Goal: Check status: Check status

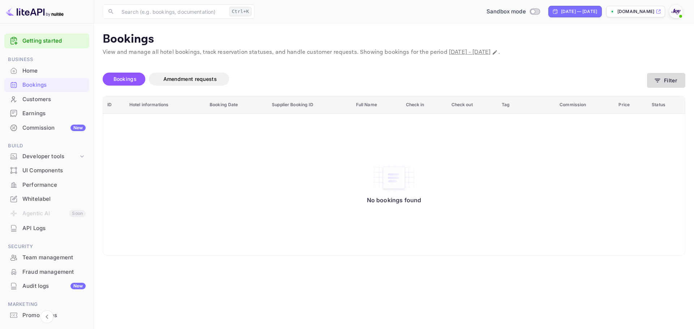
click at [671, 78] on button "Filter" at bounding box center [666, 80] width 38 height 15
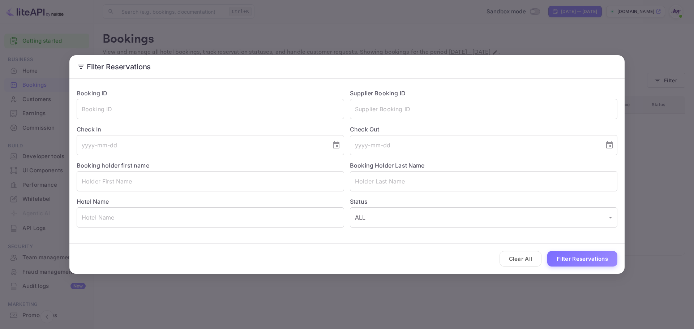
click at [508, 254] on button "Clear All" at bounding box center [520, 259] width 42 height 16
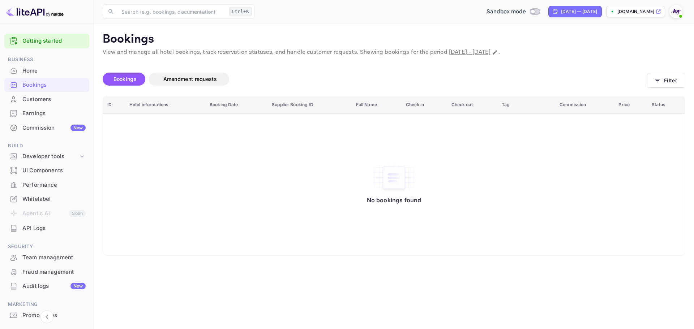
click at [490, 53] on span "[DATE] - [DATE]" at bounding box center [470, 52] width 42 height 8
click at [571, 12] on div "[DATE] — [DATE]" at bounding box center [579, 11] width 36 height 7
select select "7"
select select "2025"
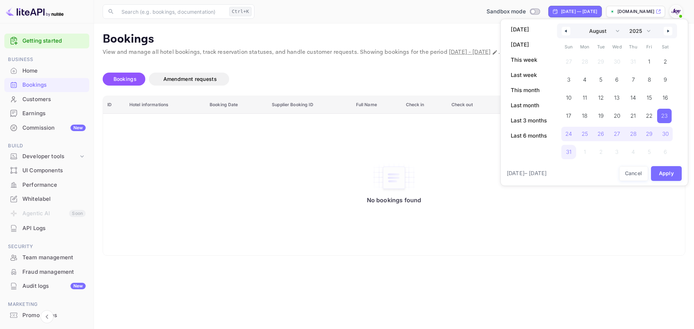
click at [565, 33] on button "button" at bounding box center [565, 31] width 9 height 9
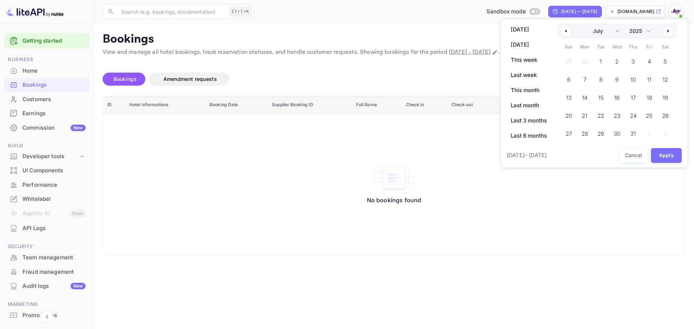
click at [668, 33] on button "button" at bounding box center [667, 31] width 9 height 9
select select "7"
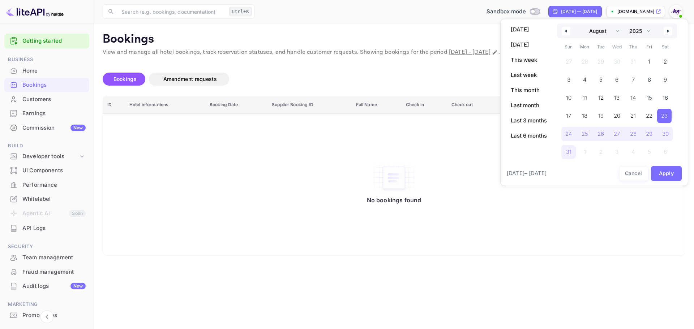
drag, startPoint x: 432, startPoint y: 147, endPoint x: 431, endPoint y: 137, distance: 9.4
click at [431, 147] on div at bounding box center [347, 164] width 694 height 329
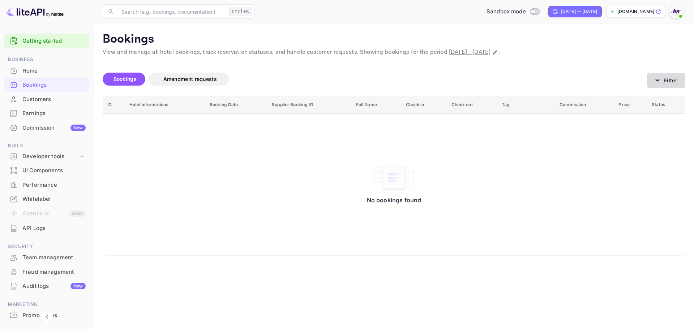
click at [660, 77] on icon "button" at bounding box center [656, 80] width 7 height 7
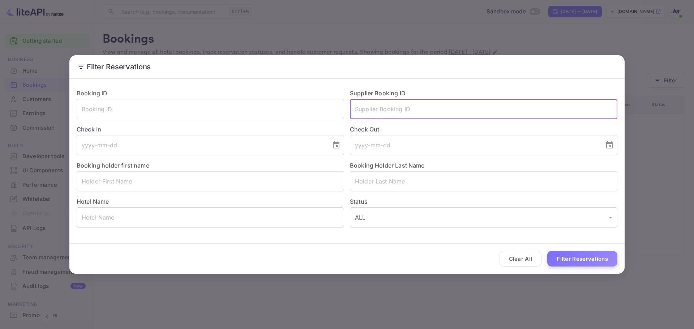
click at [387, 112] on input "text" at bounding box center [483, 109] width 267 height 20
paste input "7361909"
type input "7361909"
click at [569, 260] on button "Filter Reservations" at bounding box center [582, 259] width 70 height 16
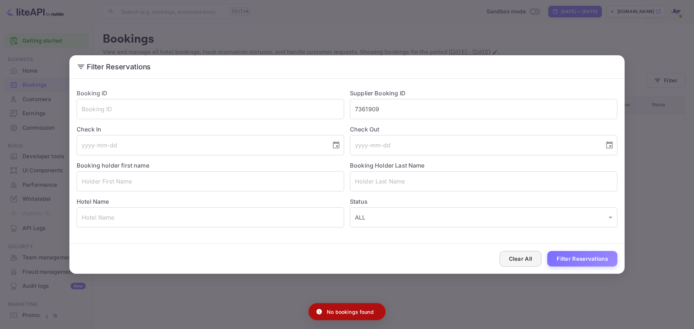
click at [526, 260] on button "Clear All" at bounding box center [520, 259] width 42 height 16
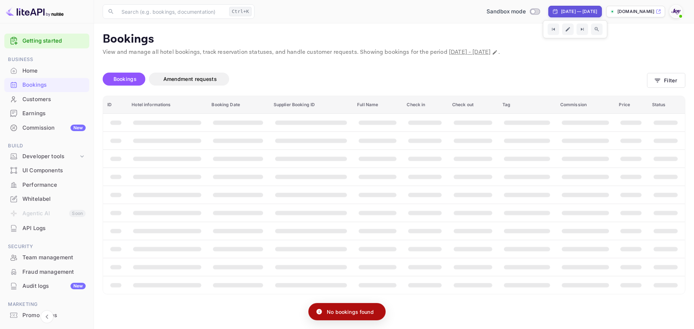
click at [584, 12] on div "[DATE] — [DATE]" at bounding box center [579, 11] width 36 height 7
select select "7"
select select "2025"
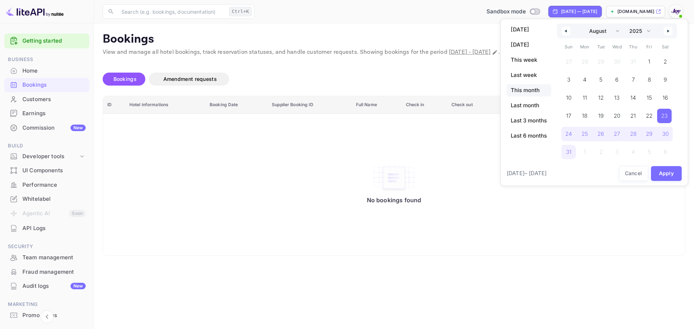
click at [530, 90] on span "This month" at bounding box center [528, 90] width 45 height 12
select select "8"
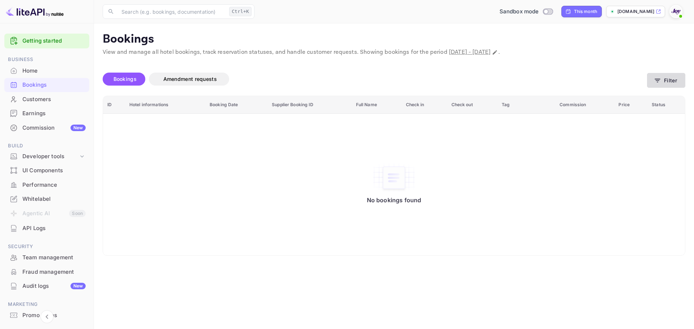
click at [678, 83] on button "Filter" at bounding box center [666, 80] width 38 height 15
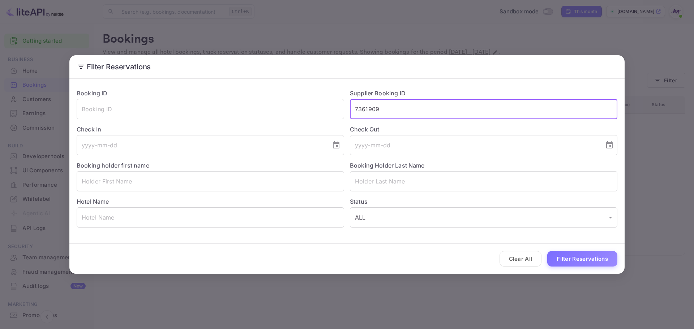
drag, startPoint x: 419, startPoint y: 112, endPoint x: 408, endPoint y: 112, distance: 11.2
click at [408, 112] on input "7361909" at bounding box center [483, 109] width 267 height 20
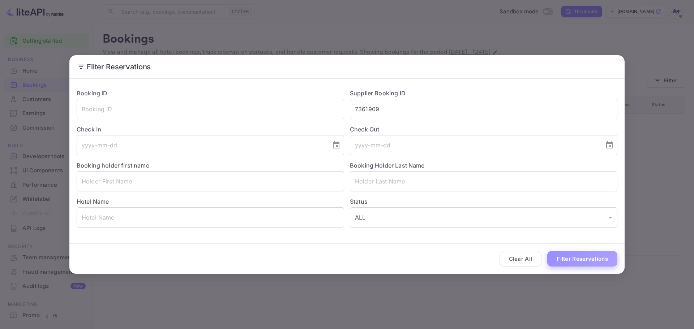
click at [568, 258] on button "Filter Reservations" at bounding box center [582, 259] width 70 height 16
click at [262, 16] on div "Filter Reservations Booking ID ​ Supplier Booking ID 7361909 ​ Check In ​ Check…" at bounding box center [347, 164] width 694 height 329
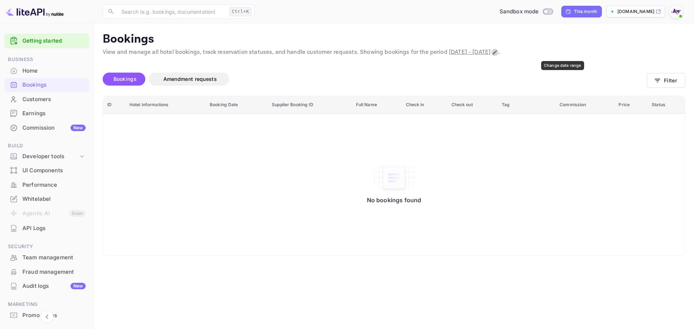
click at [498, 55] on button "Change date range" at bounding box center [494, 52] width 7 height 7
select select "8"
select select "2025"
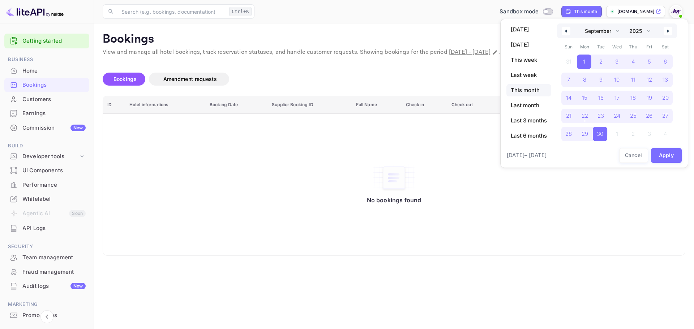
click at [537, 157] on span "[DATE] – [DATE]" at bounding box center [526, 155] width 40 height 8
click at [570, 31] on button "button" at bounding box center [565, 31] width 9 height 9
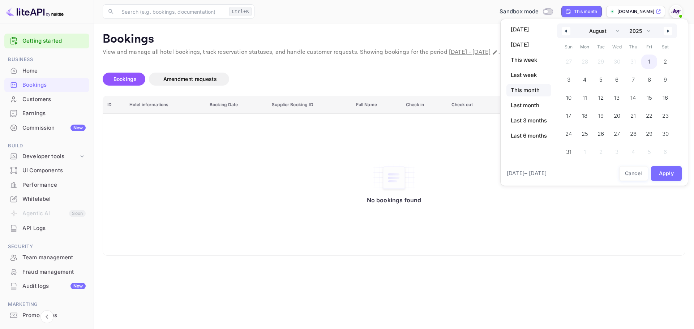
click at [648, 60] on span "1" at bounding box center [649, 61] width 2 height 13
click at [669, 31] on icon "button" at bounding box center [669, 31] width 4 height 3
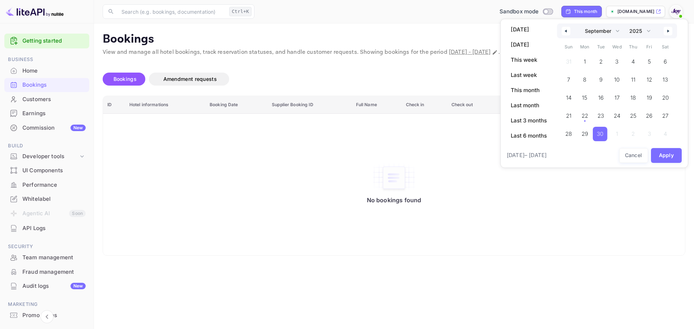
click at [602, 133] on span "30" at bounding box center [599, 134] width 7 height 13
select select "7"
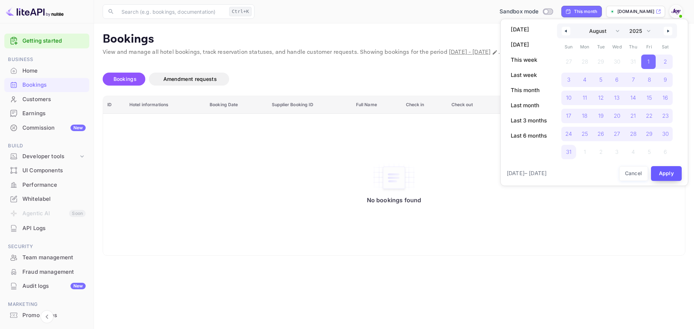
click at [665, 172] on button "Apply" at bounding box center [666, 173] width 31 height 15
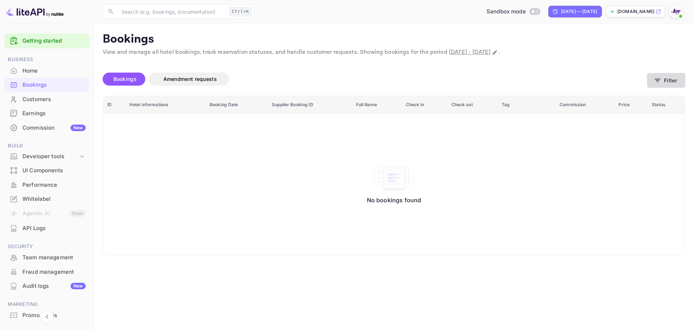
click at [682, 79] on button "Filter" at bounding box center [666, 80] width 38 height 15
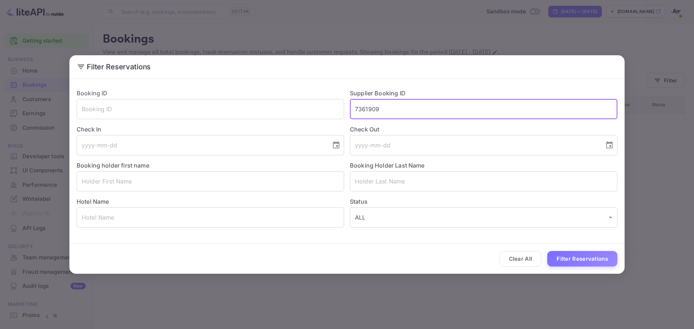
click at [429, 111] on input "7361909" at bounding box center [483, 109] width 267 height 20
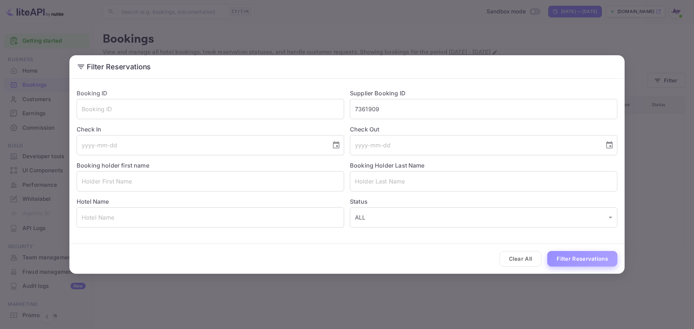
click at [580, 260] on button "Filter Reservations" at bounding box center [582, 259] width 70 height 16
drag, startPoint x: 528, startPoint y: 259, endPoint x: 520, endPoint y: 249, distance: 12.9
click at [527, 259] on button "Clear All" at bounding box center [520, 259] width 42 height 16
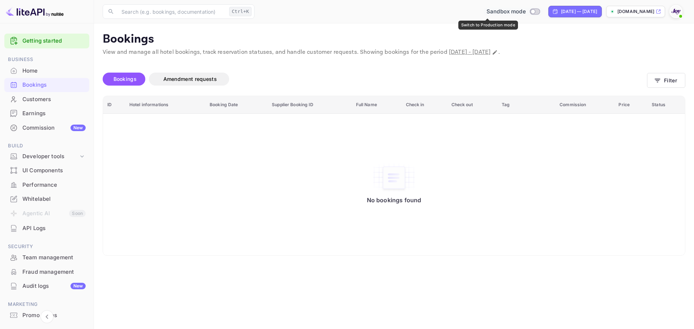
click at [525, 11] on input "Switch to Production mode" at bounding box center [532, 11] width 14 height 5
checkbox input "true"
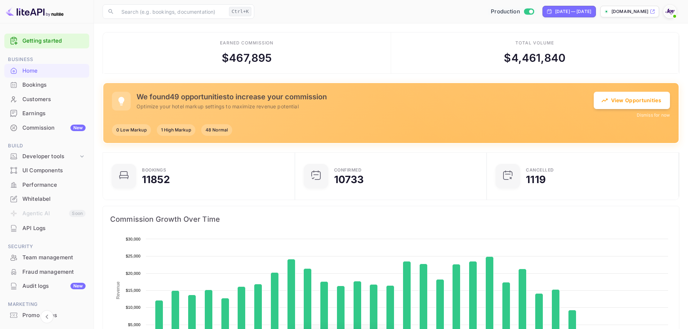
scroll to position [112, 182]
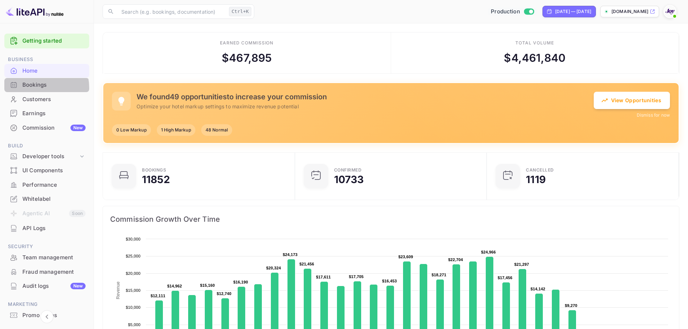
click at [38, 88] on div "Bookings" at bounding box center [53, 85] width 63 height 8
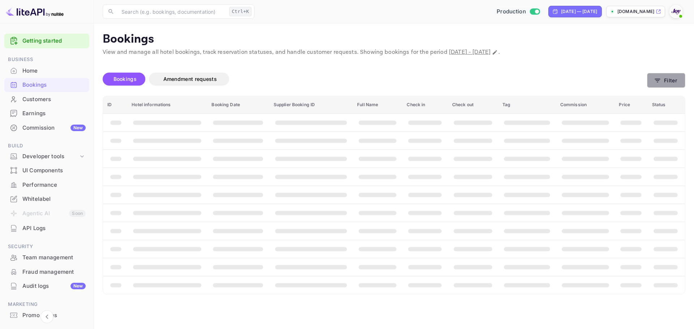
click at [668, 81] on button "Filter" at bounding box center [666, 80] width 38 height 15
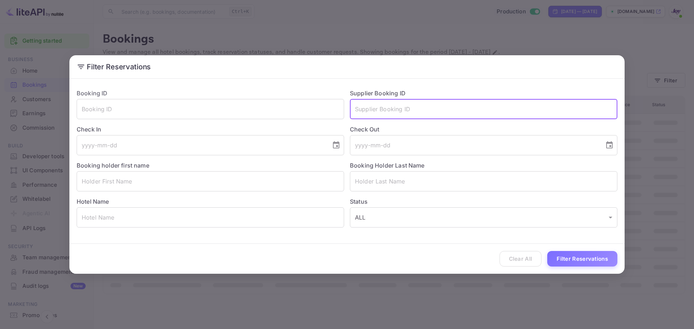
drag, startPoint x: 375, startPoint y: 108, endPoint x: 380, endPoint y: 104, distance: 6.2
click at [375, 108] on input "text" at bounding box center [483, 109] width 267 height 20
paste input "7361909"
type input "7361909"
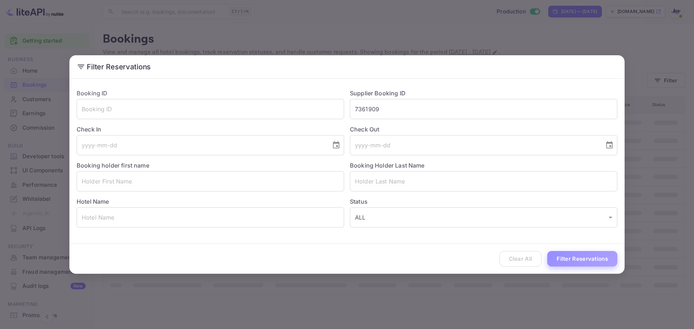
click at [565, 256] on button "Filter Reservations" at bounding box center [582, 259] width 70 height 16
drag, startPoint x: 526, startPoint y: 259, endPoint x: 529, endPoint y: 243, distance: 16.6
click at [526, 259] on button "Clear All" at bounding box center [520, 259] width 42 height 16
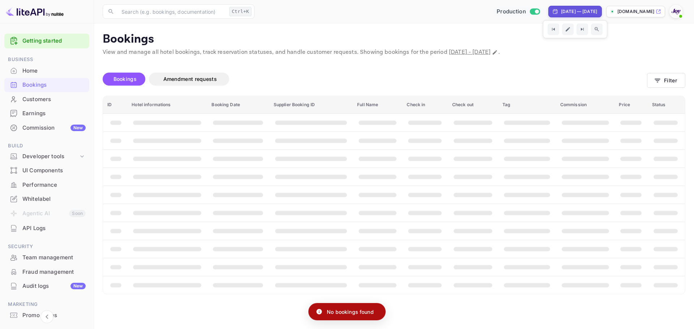
click at [561, 13] on div "[DATE] — [DATE]" at bounding box center [579, 11] width 36 height 7
select select "7"
select select "2025"
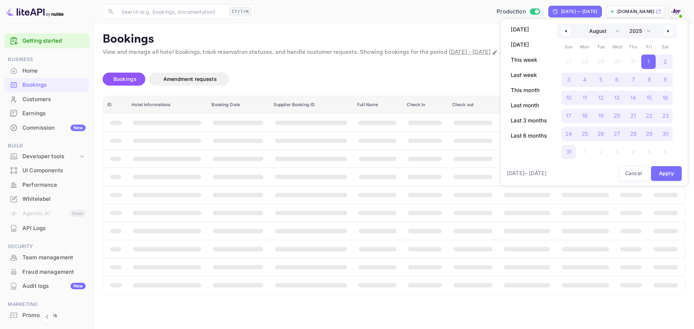
click at [566, 30] on icon "button" at bounding box center [565, 31] width 4 height 3
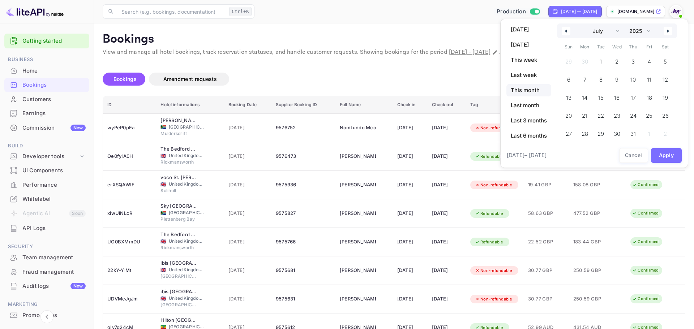
click at [531, 88] on span "This month" at bounding box center [528, 90] width 45 height 12
select select "8"
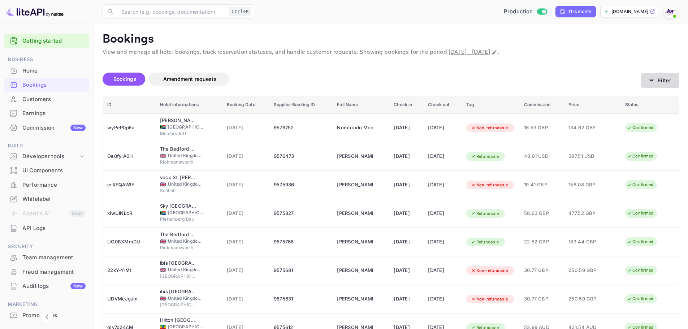
click at [662, 80] on button "Filter" at bounding box center [660, 80] width 38 height 15
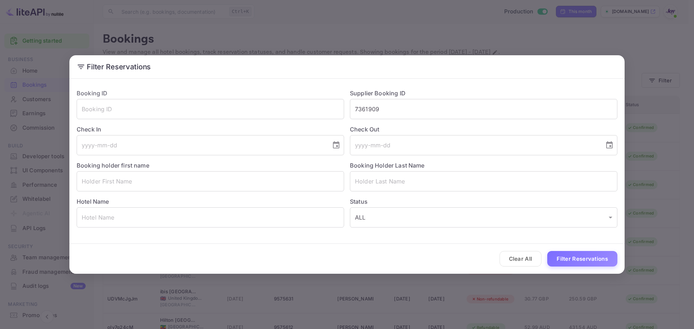
drag, startPoint x: 519, startPoint y: 258, endPoint x: 507, endPoint y: 244, distance: 19.2
click at [519, 258] on button "Clear All" at bounding box center [520, 259] width 42 height 16
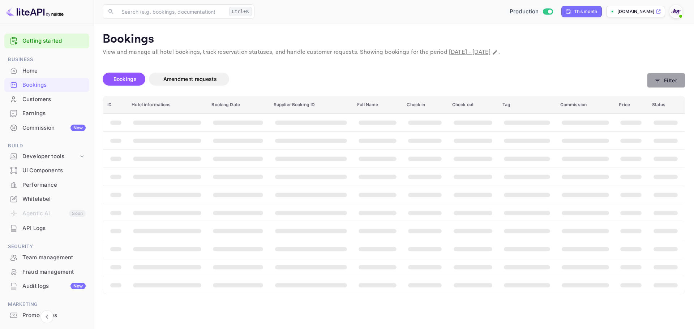
click at [674, 80] on button "Filter" at bounding box center [666, 80] width 38 height 15
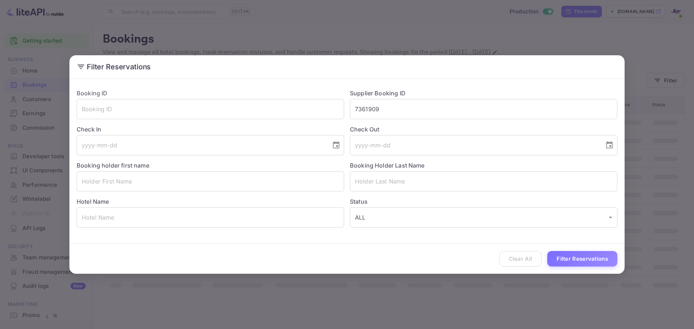
click at [644, 55] on div "Filter Reservations Booking ID ​ Supplier Booking ID 7361909 ​ Check In ​ Check…" at bounding box center [347, 164] width 694 height 329
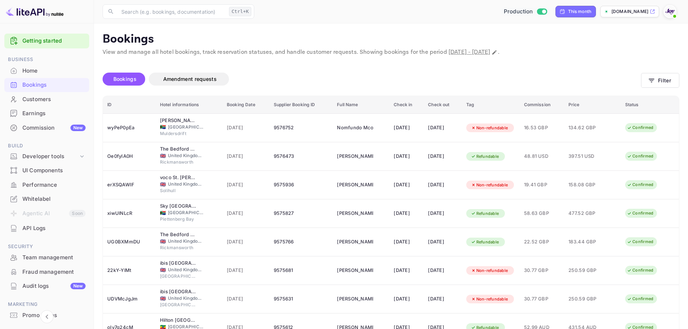
click at [545, 11] on div "Production" at bounding box center [525, 12] width 49 height 8
checkbox input "false"
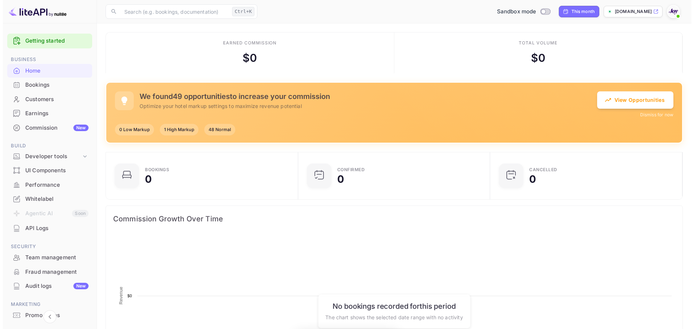
scroll to position [112, 182]
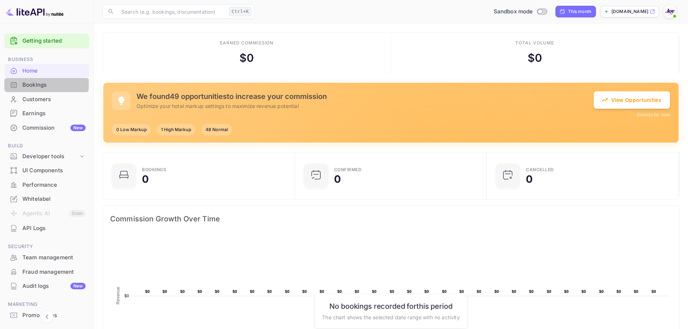
click at [34, 84] on div "Bookings" at bounding box center [53, 85] width 63 height 8
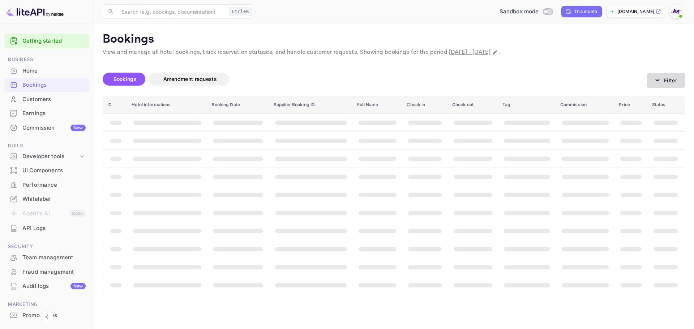
click at [673, 81] on button "Filter" at bounding box center [666, 80] width 38 height 15
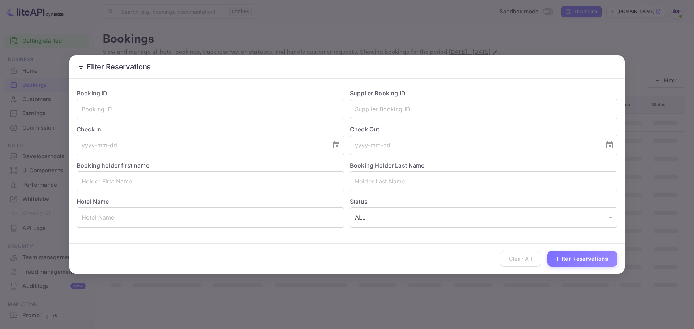
click at [416, 108] on input "text" at bounding box center [483, 109] width 267 height 20
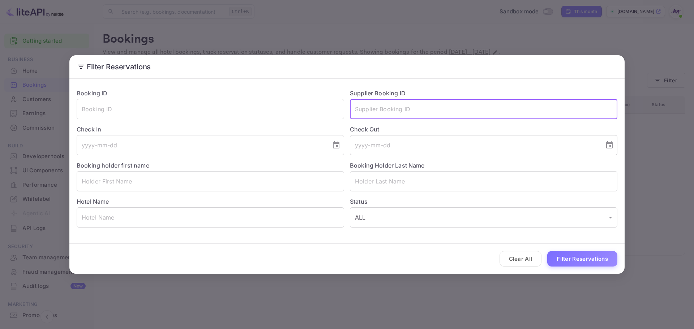
paste input "7361909"
type input "7361909"
drag, startPoint x: 573, startPoint y: 255, endPoint x: 564, endPoint y: 254, distance: 8.4
click at [572, 255] on button "Filter Reservations" at bounding box center [582, 259] width 70 height 16
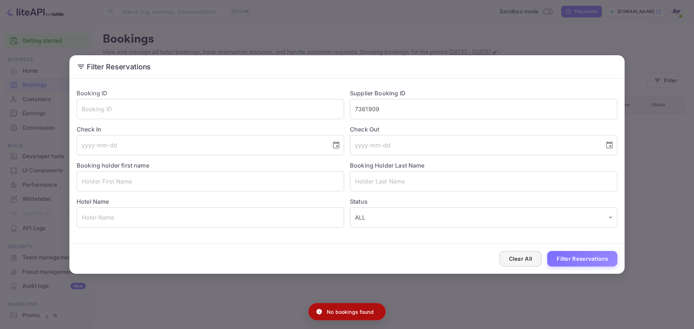
click at [526, 262] on button "Clear All" at bounding box center [520, 259] width 42 height 16
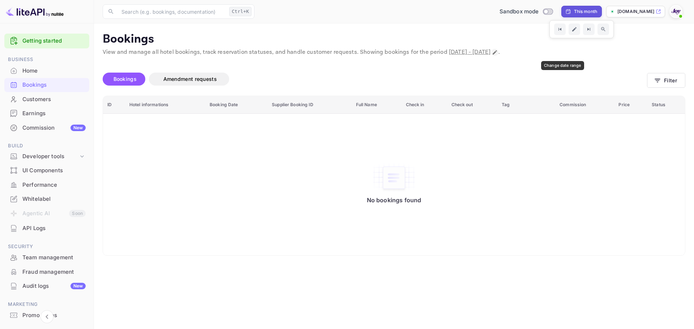
click at [497, 51] on icon "Change date range" at bounding box center [495, 52] width 6 height 6
select select "8"
select select "2025"
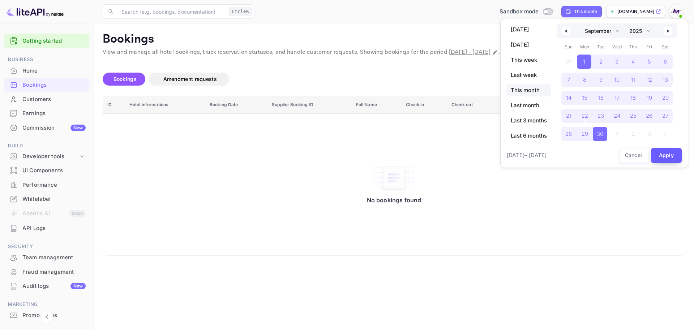
click at [656, 155] on button "Apply" at bounding box center [666, 155] width 31 height 15
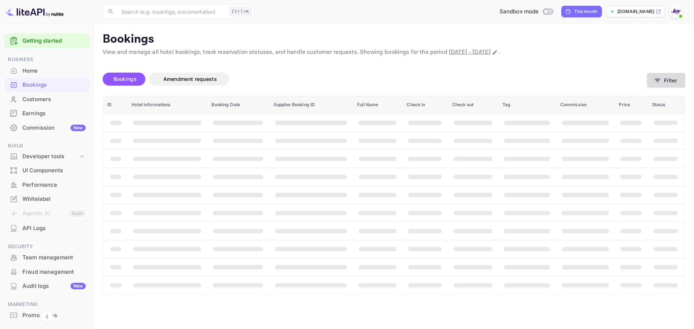
click at [673, 81] on button "Filter" at bounding box center [666, 80] width 38 height 15
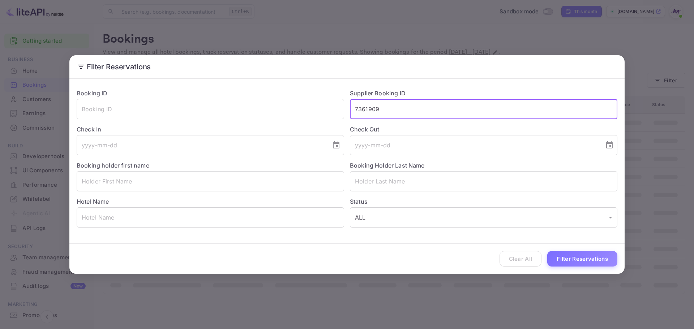
drag, startPoint x: 400, startPoint y: 109, endPoint x: 353, endPoint y: 111, distance: 47.3
click at [353, 111] on input "7361909" at bounding box center [483, 109] width 267 height 20
click at [379, 104] on input "text" at bounding box center [483, 109] width 267 height 20
click at [381, 111] on input "text" at bounding box center [483, 109] width 267 height 20
paste input "I booked a room through you at the [GEOGRAPHIC_DATA] for the evening of Septemb…"
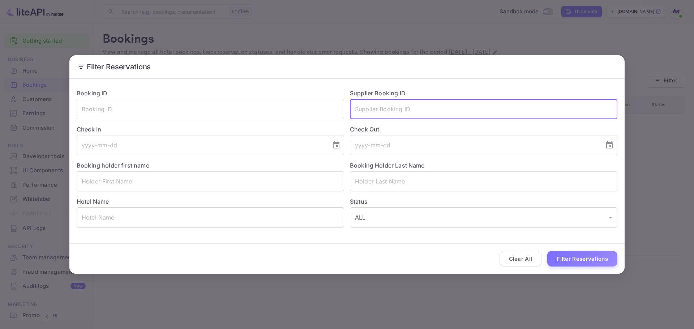
type input "I booked a room through you at the [GEOGRAPHIC_DATA] for the evening of Septemb…"
paste input "7361909"
type input "7361909"
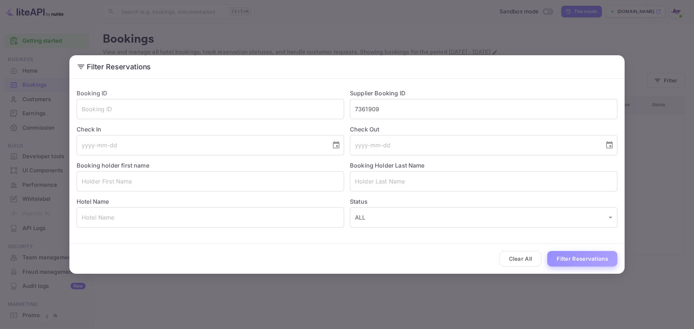
click at [588, 258] on button "Filter Reservations" at bounding box center [582, 259] width 70 height 16
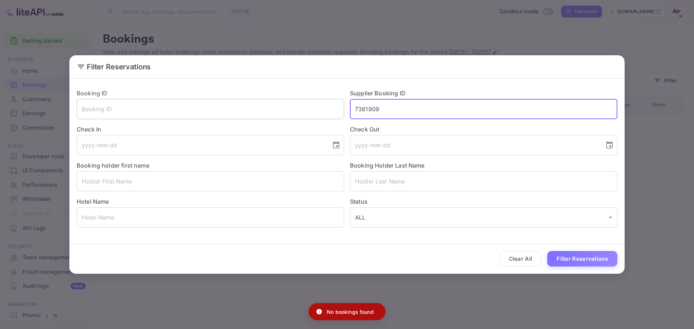
drag, startPoint x: 385, startPoint y: 110, endPoint x: 254, endPoint y: 106, distance: 130.8
click at [254, 106] on div "Booking ID ​ Supplier Booking ID 7361909 ​ Check In ​ Check Out ​ Booking holde…" at bounding box center [344, 155] width 546 height 144
click at [145, 105] on input "text" at bounding box center [210, 109] width 267 height 20
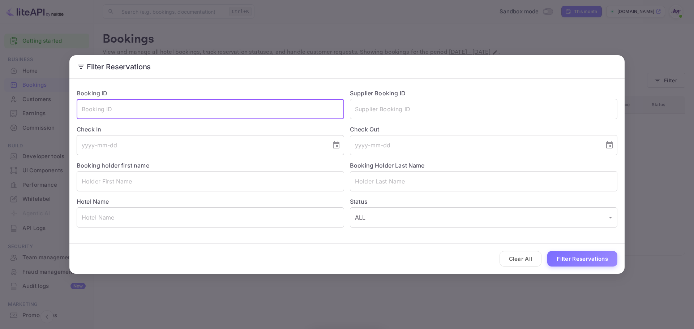
paste input "7361909"
type input "7361909"
click at [583, 260] on button "Filter Reservations" at bounding box center [582, 259] width 70 height 16
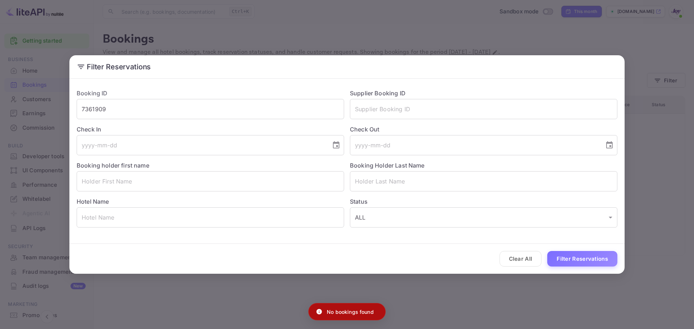
click at [527, 259] on button "Clear All" at bounding box center [520, 259] width 42 height 16
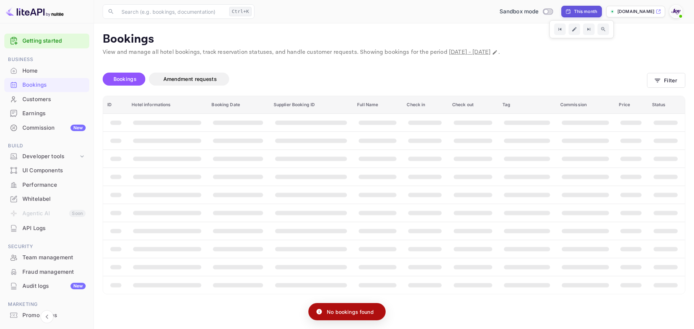
click at [583, 11] on div "This month" at bounding box center [585, 11] width 23 height 7
select select "8"
select select "2025"
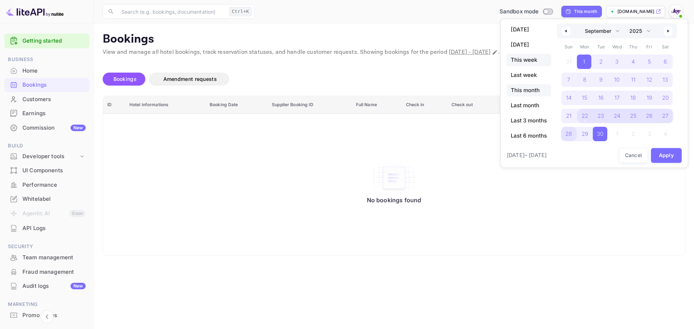
click at [531, 61] on span "This week" at bounding box center [528, 60] width 45 height 12
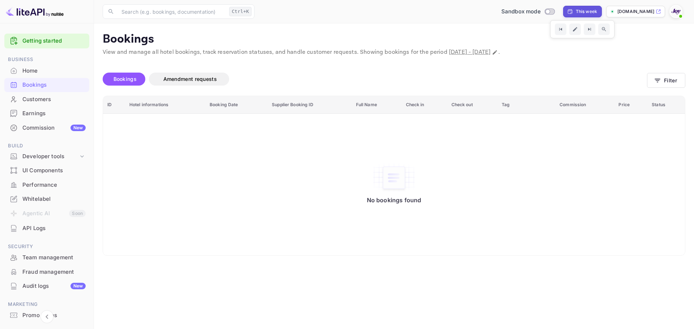
click at [583, 9] on div "This week" at bounding box center [585, 11] width 21 height 7
select select "8"
select select "2025"
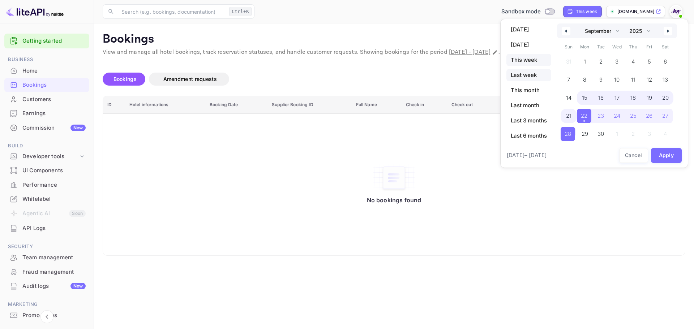
click at [528, 75] on span "Last week" at bounding box center [528, 75] width 45 height 12
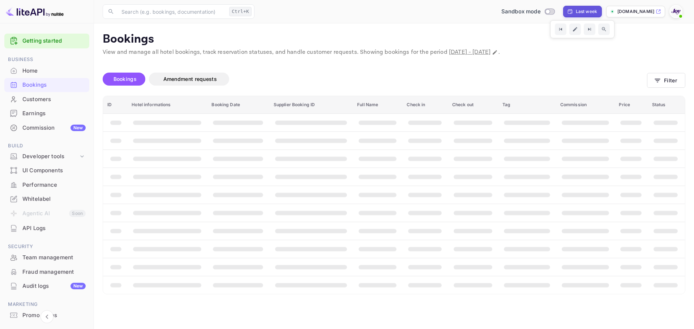
click at [585, 12] on div "Last week" at bounding box center [585, 11] width 21 height 7
select select "8"
select select "2025"
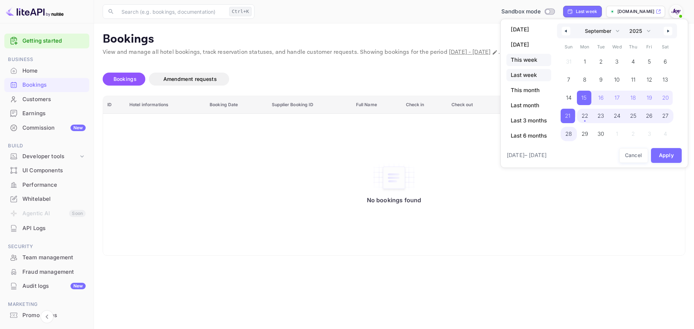
click at [526, 59] on span "This week" at bounding box center [528, 60] width 45 height 12
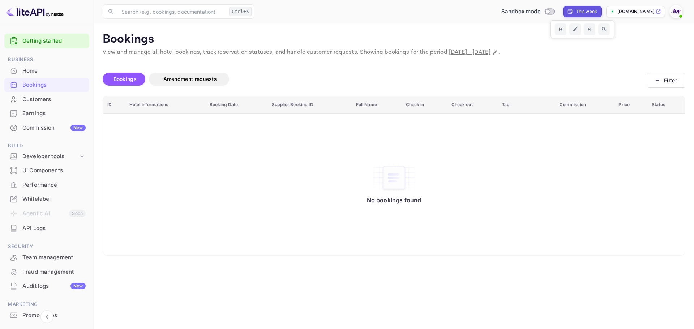
click at [591, 9] on div "This week" at bounding box center [585, 11] width 21 height 7
select select "8"
select select "2025"
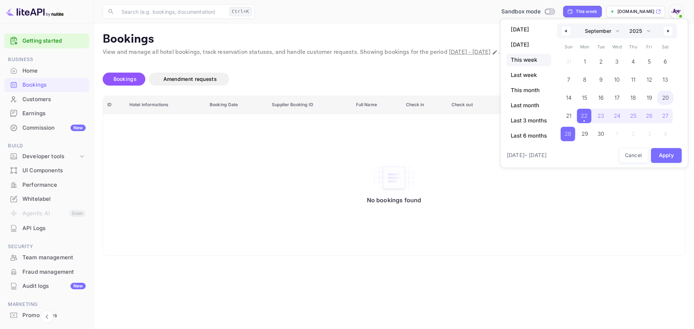
click at [662, 98] on span "20" at bounding box center [665, 97] width 7 height 13
click at [574, 116] on span "21" at bounding box center [568, 116] width 16 height 14
click at [664, 154] on button "Apply" at bounding box center [666, 155] width 31 height 15
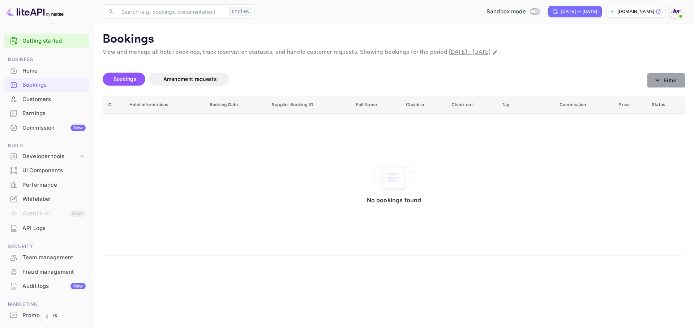
click at [665, 81] on button "Filter" at bounding box center [666, 80] width 38 height 15
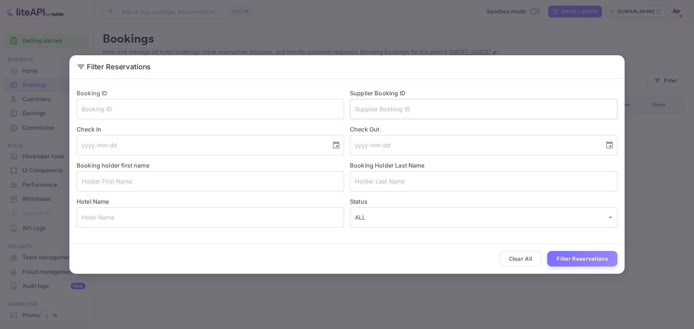
click at [405, 111] on input "text" at bounding box center [483, 109] width 267 height 20
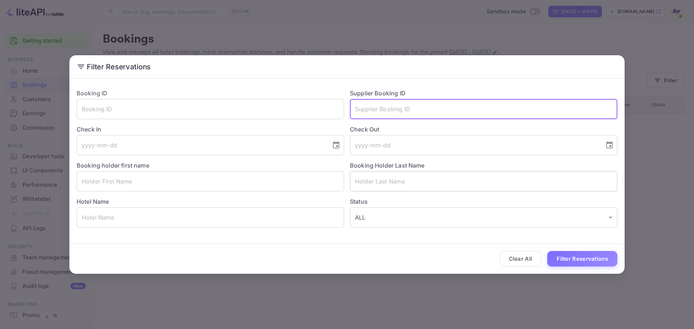
paste input "7361909"
type input "7361909"
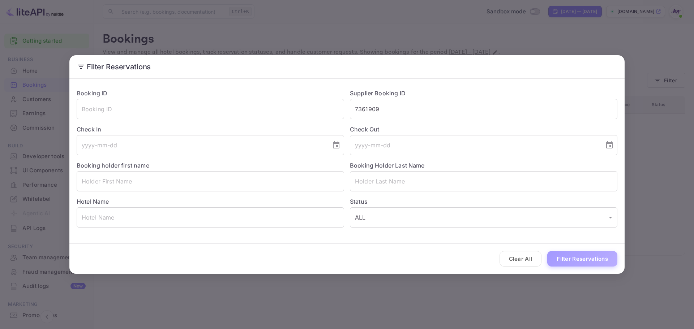
drag, startPoint x: 574, startPoint y: 253, endPoint x: 583, endPoint y: 257, distance: 9.2
click at [575, 253] on button "Filter Reservations" at bounding box center [582, 259] width 70 height 16
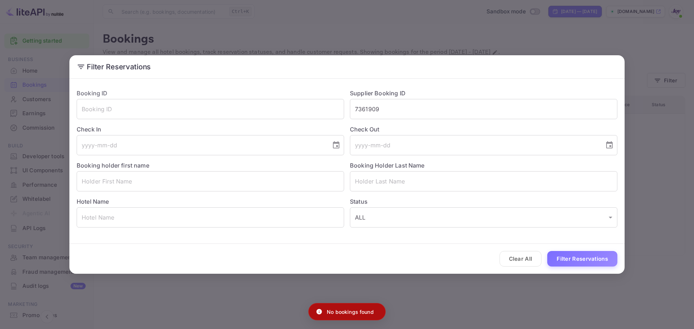
drag, startPoint x: 519, startPoint y: 257, endPoint x: 522, endPoint y: 254, distance: 4.3
click at [519, 256] on button "Clear All" at bounding box center [520, 259] width 42 height 16
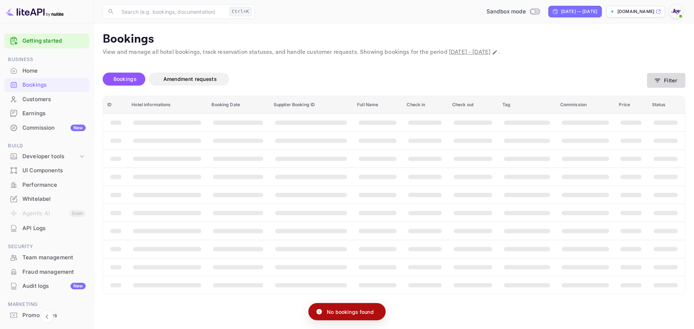
click at [668, 80] on button "Filter" at bounding box center [666, 80] width 38 height 15
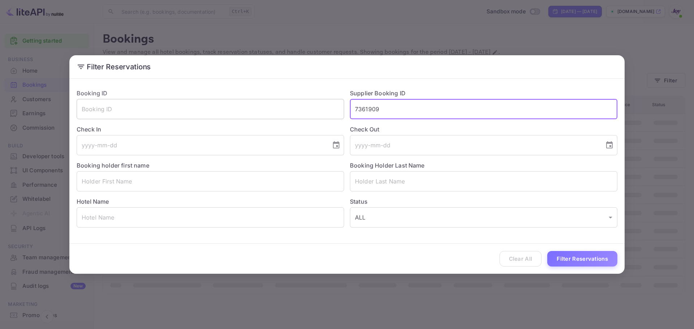
drag, startPoint x: 384, startPoint y: 104, endPoint x: 309, endPoint y: 108, distance: 75.6
click at [303, 103] on div "Booking ID ​ Supplier Booking ID 7361909 ​ Check In ​ Check Out ​ Booking holde…" at bounding box center [344, 155] width 546 height 144
click at [298, 109] on input "text" at bounding box center [210, 109] width 267 height 20
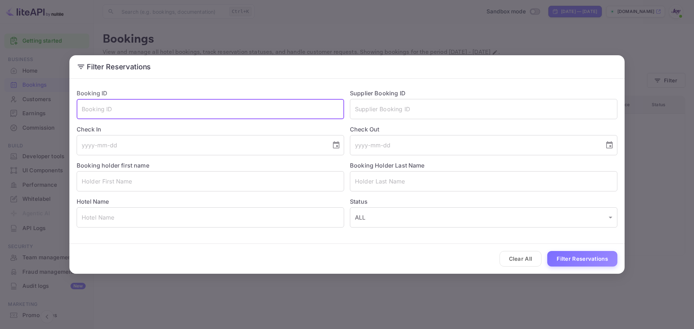
paste input "7361909"
type input "7361909"
click at [592, 258] on button "Filter Reservations" at bounding box center [582, 259] width 70 height 16
drag, startPoint x: 65, startPoint y: 103, endPoint x: 34, endPoint y: 110, distance: 32.2
click at [35, 110] on div "Filter Reservations Booking ID 7361909 ​ Supplier Booking ID ​ Check In ​ Check…" at bounding box center [347, 164] width 694 height 329
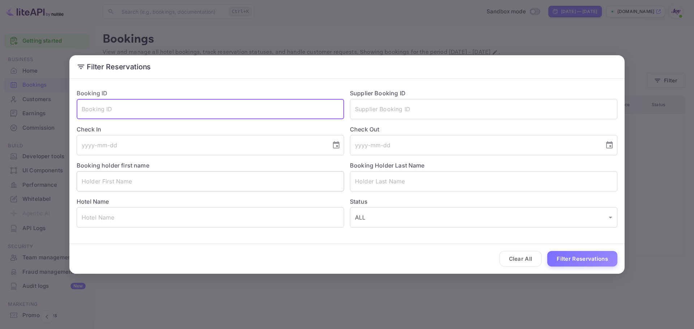
click at [114, 182] on input "text" at bounding box center [210, 181] width 267 height 20
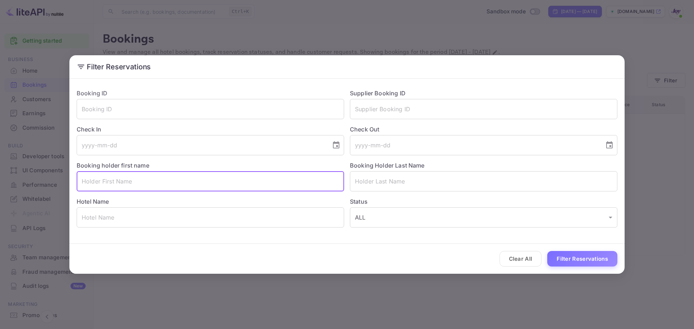
paste input "[MEDICAL_DATA][PERSON_NAME]"
click at [114, 181] on input "[MEDICAL_DATA][PERSON_NAME]" at bounding box center [210, 181] width 267 height 20
click at [114, 180] on input "[MEDICAL_DATA][PERSON_NAME]" at bounding box center [210, 181] width 267 height 20
type input "[MEDICAL_DATA]"
click at [370, 180] on input "text" at bounding box center [483, 181] width 267 height 20
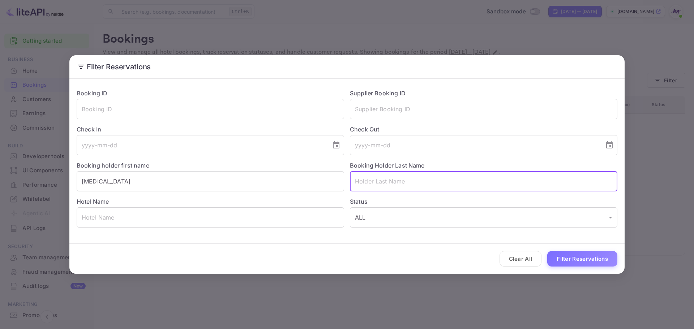
paste input "Parayko"
type input "Parayko"
click at [336, 146] on icon "Choose date" at bounding box center [336, 144] width 7 height 7
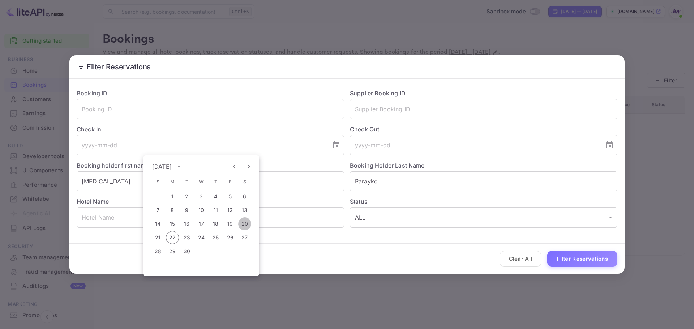
click at [245, 224] on button "20" at bounding box center [244, 223] width 13 height 13
type input "[DATE]"
click at [456, 147] on input "tel" at bounding box center [474, 145] width 249 height 20
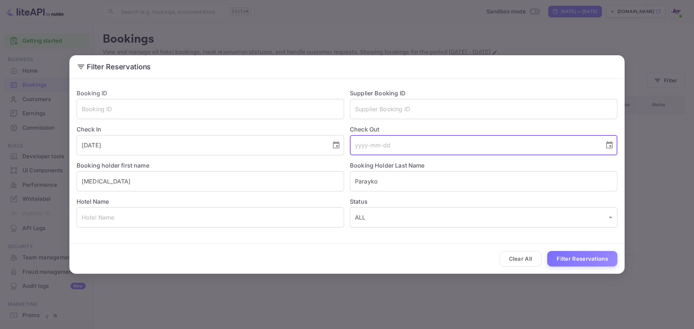
click at [612, 145] on icon "Choose date" at bounding box center [609, 144] width 7 height 7
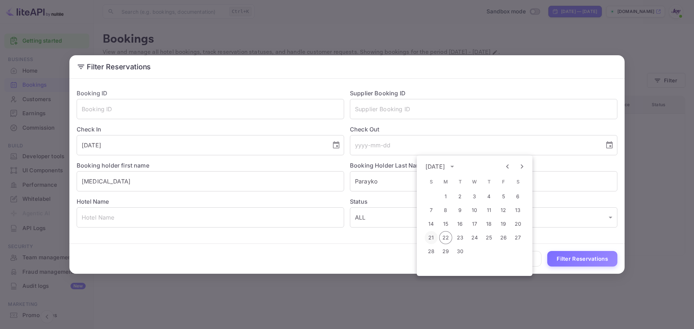
click at [428, 236] on button "21" at bounding box center [430, 237] width 13 height 13
type input "[DATE]"
click at [393, 248] on div "Clear All Filter Reservations" at bounding box center [346, 259] width 555 height 30
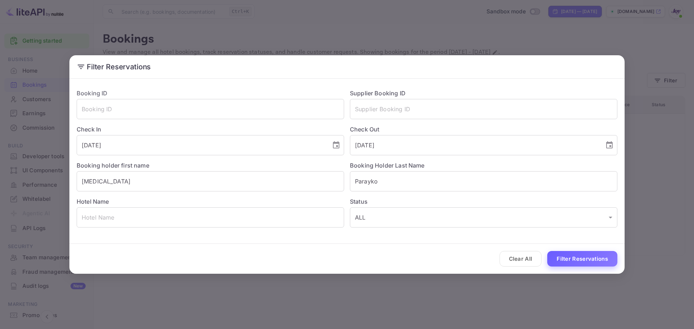
click at [587, 259] on button "Filter Reservations" at bounding box center [582, 259] width 70 height 16
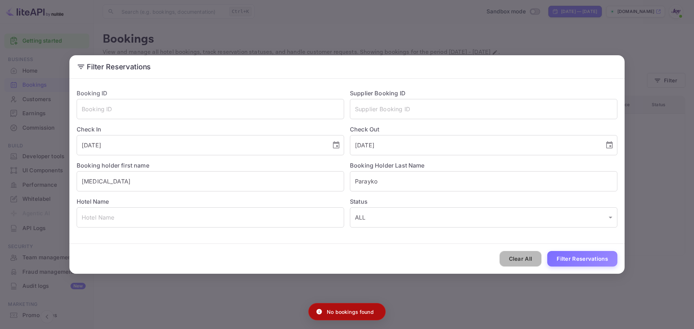
click at [524, 255] on button "Clear All" at bounding box center [520, 259] width 42 height 16
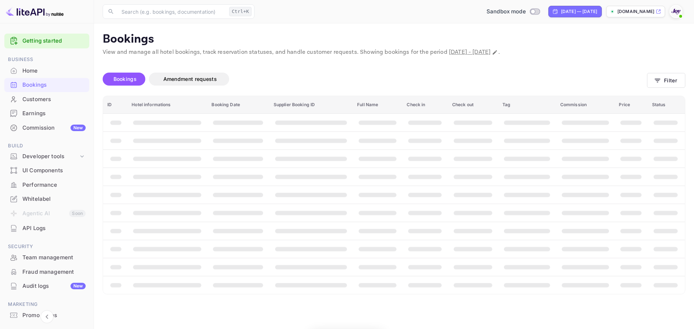
drag, startPoint x: 431, startPoint y: 26, endPoint x: 435, endPoint y: 30, distance: 5.4
click at [432, 26] on main "Bookings View and manage all hotel bookings, track reservation statuses, and ha…" at bounding box center [394, 176] width 600 height 306
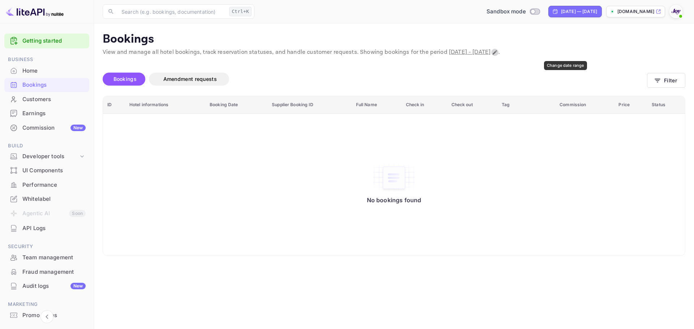
click at [497, 51] on icon "Change date range" at bounding box center [495, 52] width 6 height 6
select select "8"
select select "2025"
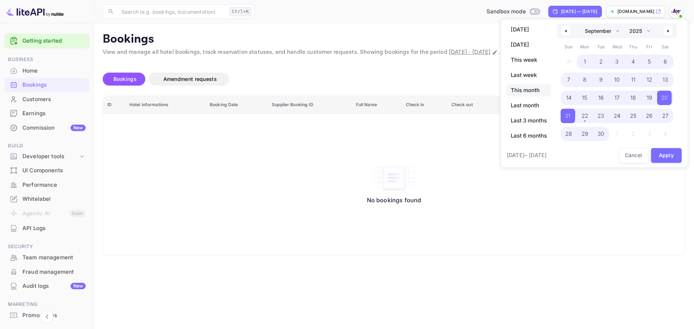
click at [523, 89] on span "This month" at bounding box center [528, 90] width 45 height 12
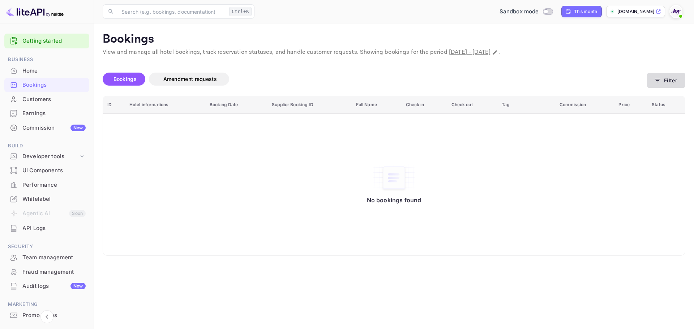
click at [670, 83] on button "Filter" at bounding box center [666, 80] width 38 height 15
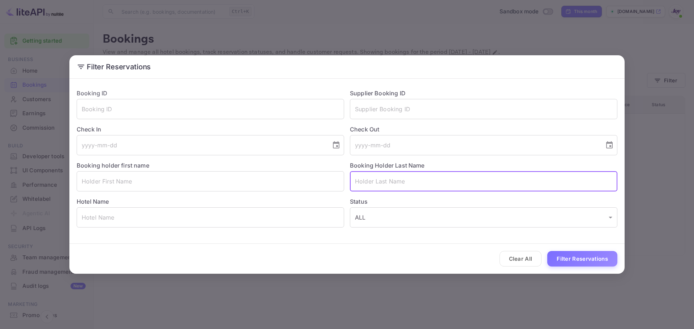
click at [373, 186] on input "text" at bounding box center [483, 181] width 267 height 20
paste input "Parayko"
type input "Parayko"
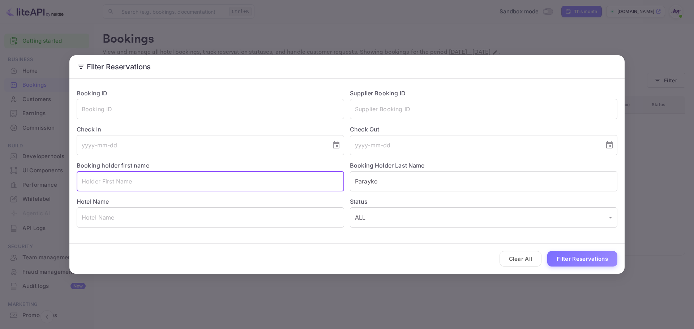
click at [297, 184] on input "text" at bounding box center [210, 181] width 267 height 20
click at [339, 148] on icon "Choose date" at bounding box center [336, 144] width 7 height 7
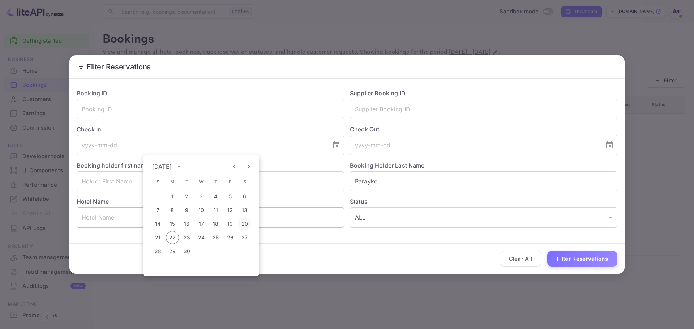
drag, startPoint x: 246, startPoint y: 224, endPoint x: 267, endPoint y: 212, distance: 23.8
click at [246, 224] on button "20" at bounding box center [244, 223] width 13 height 13
type input "[DATE]"
click at [613, 144] on icon "Choose date" at bounding box center [609, 145] width 9 height 9
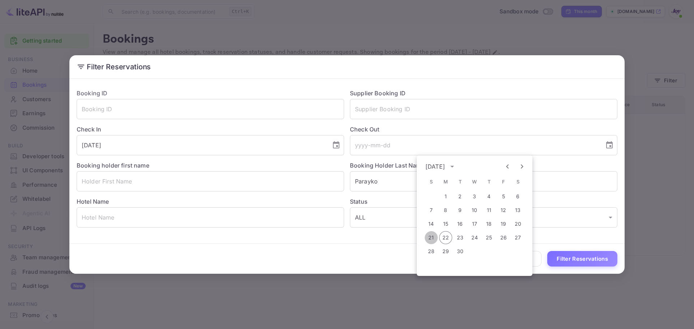
click at [431, 236] on button "21" at bounding box center [430, 237] width 13 height 13
type input "[DATE]"
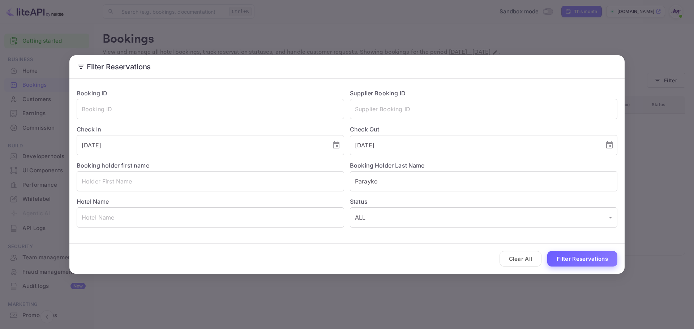
click at [581, 260] on button "Filter Reservations" at bounding box center [582, 259] width 70 height 16
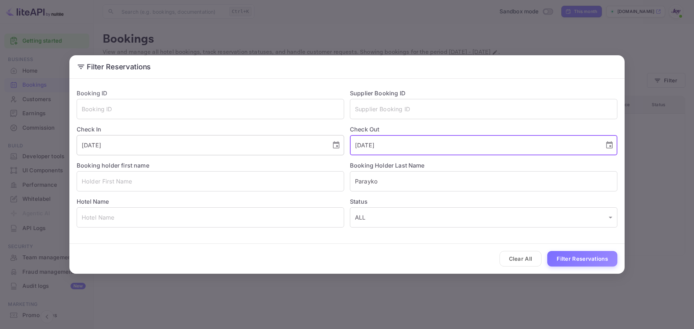
drag, startPoint x: 391, startPoint y: 143, endPoint x: 352, endPoint y: 135, distance: 39.5
click at [332, 143] on div "Booking ID ​ Supplier Booking ID ​ Check In [DATE] ​ Check Out [DATE] ​ Booking…" at bounding box center [344, 155] width 546 height 144
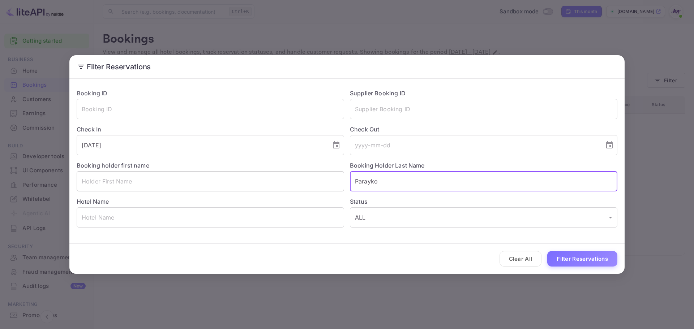
drag, startPoint x: 395, startPoint y: 181, endPoint x: 298, endPoint y: 173, distance: 96.7
click at [314, 177] on div "Booking ID ​ Supplier Booking ID ​ Check In [DATE] ​ Check Out ​ Booking holder…" at bounding box center [344, 155] width 546 height 144
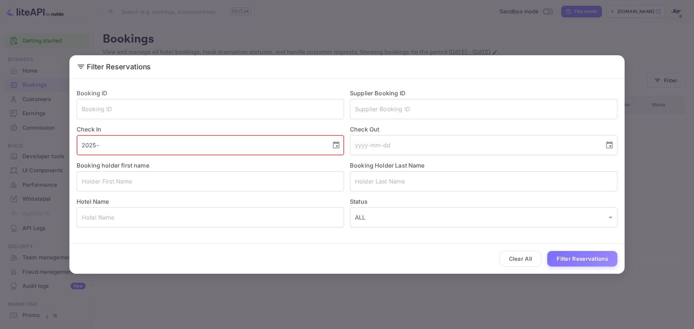
drag, startPoint x: 215, startPoint y: 147, endPoint x: 121, endPoint y: 155, distance: 93.5
click at [121, 156] on div "Booking ID ​ Supplier Booking ID ​ Check In [DATE]- ​ Check Out ​ Booking holde…" at bounding box center [344, 155] width 546 height 144
type input "2"
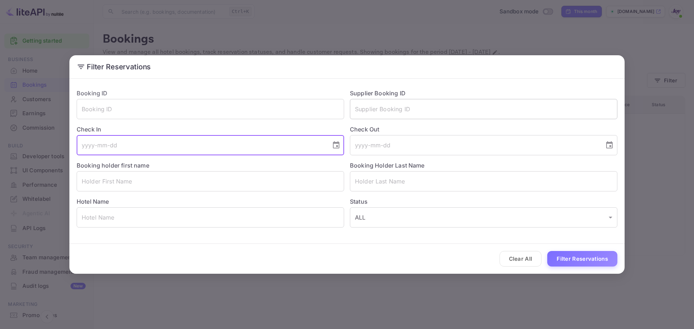
click at [379, 112] on input "text" at bounding box center [483, 109] width 267 height 20
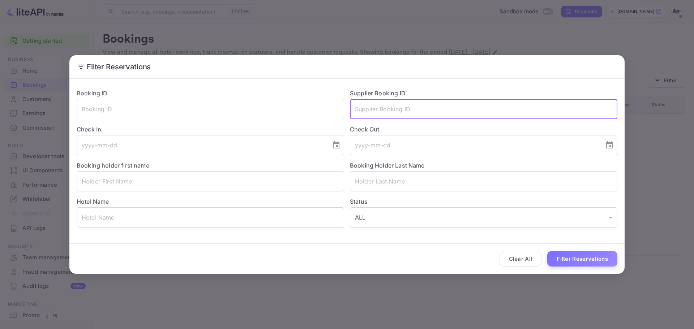
paste input "2294724291"
type input "2294724291"
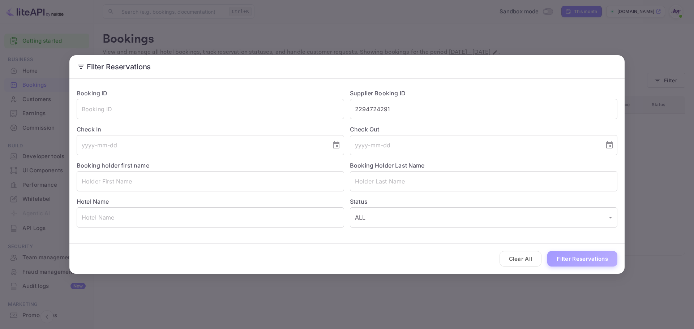
drag, startPoint x: 572, startPoint y: 256, endPoint x: 631, endPoint y: 187, distance: 91.7
click at [572, 256] on button "Filter Reservations" at bounding box center [582, 259] width 70 height 16
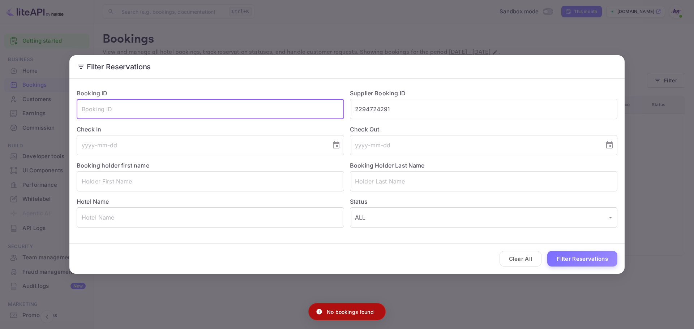
click at [260, 113] on input "text" at bounding box center [210, 109] width 267 height 20
paste input "2294724291"
type input "2294724291"
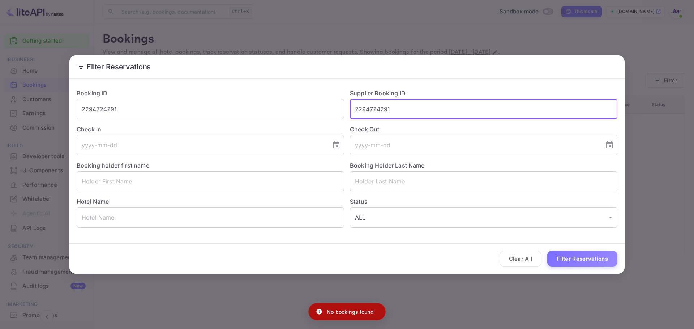
drag, startPoint x: 415, startPoint y: 109, endPoint x: 246, endPoint y: 97, distance: 169.5
click at [244, 102] on div "Booking ID 2294724291 ​ Supplier Booking ID 2294724291 ​ Check In ​ Check Out ​…" at bounding box center [344, 155] width 546 height 144
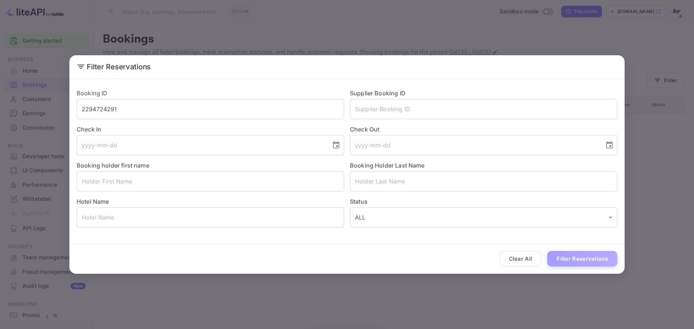
drag, startPoint x: 570, startPoint y: 260, endPoint x: 574, endPoint y: 251, distance: 9.1
click at [571, 257] on button "Filter Reservations" at bounding box center [582, 259] width 70 height 16
click at [377, 182] on input "text" at bounding box center [483, 181] width 267 height 20
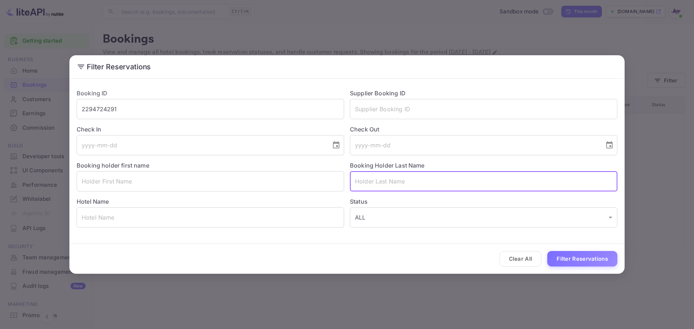
paste input "[PERSON_NAME]"
type input "[PERSON_NAME]"
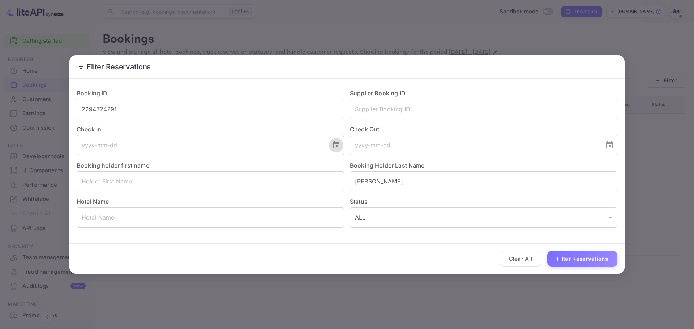
click at [336, 146] on icon "Choose date" at bounding box center [336, 145] width 9 height 9
click at [246, 166] on icon "Next month" at bounding box center [248, 166] width 9 height 9
click at [230, 225] on button "17" at bounding box center [230, 223] width 13 height 13
type input "[DATE]"
click at [611, 144] on icon "Choose date" at bounding box center [609, 144] width 7 height 7
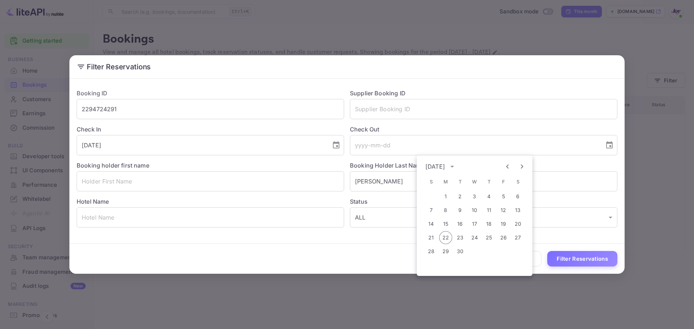
click at [524, 168] on icon "Next month" at bounding box center [521, 166] width 9 height 9
click at [428, 240] on button "19" at bounding box center [430, 237] width 13 height 13
type input "[DATE]"
click at [327, 260] on div "Clear All Filter Reservations" at bounding box center [346, 259] width 555 height 30
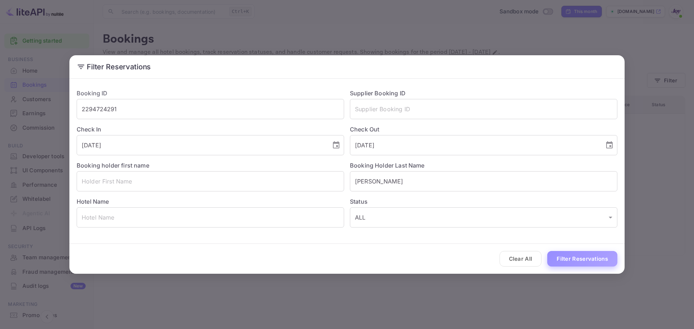
click at [585, 257] on button "Filter Reservations" at bounding box center [582, 259] width 70 height 16
click at [634, 24] on div "Filter Reservations Booking ID 2294724291 ​ Supplier Booking ID ​ Check In [DAT…" at bounding box center [347, 164] width 694 height 329
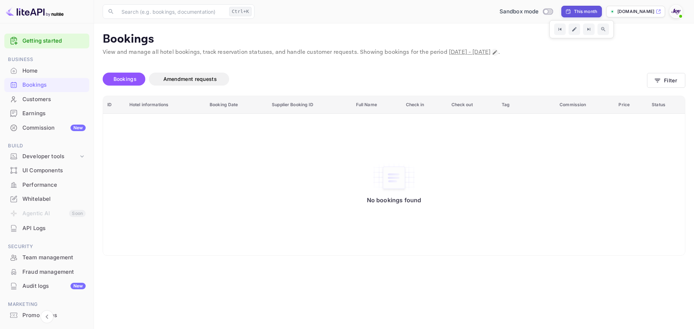
click at [497, 52] on icon "Change date range" at bounding box center [494, 52] width 4 height 4
select select "8"
select select "2025"
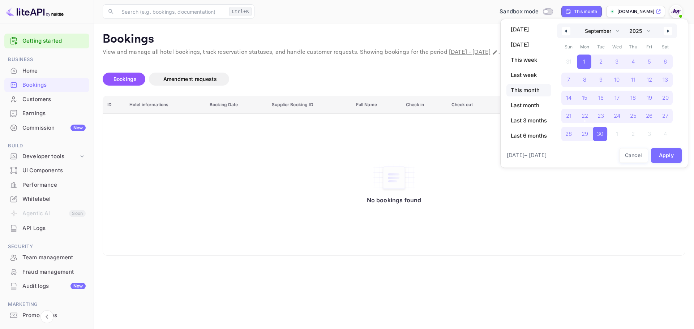
drag, startPoint x: 669, startPoint y: 31, endPoint x: 668, endPoint y: 41, distance: 9.4
click at [668, 31] on icon "button" at bounding box center [669, 31] width 4 height 3
select select "9"
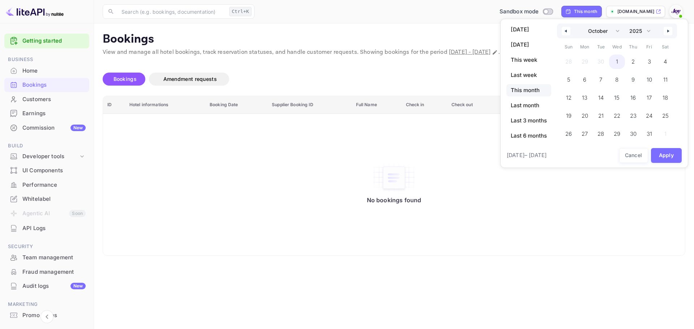
click at [618, 58] on span "1" at bounding box center [617, 62] width 16 height 14
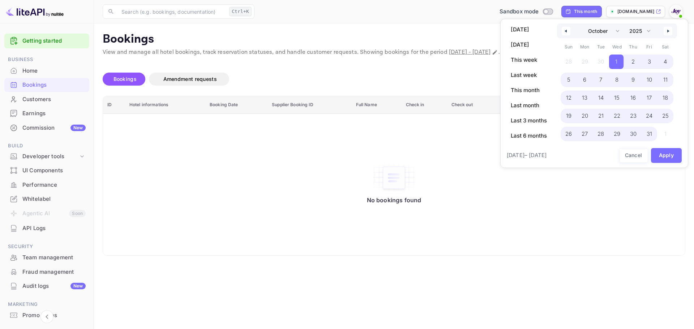
click at [648, 133] on span "31" at bounding box center [648, 134] width 5 height 13
click at [675, 160] on button "Apply" at bounding box center [666, 155] width 31 height 15
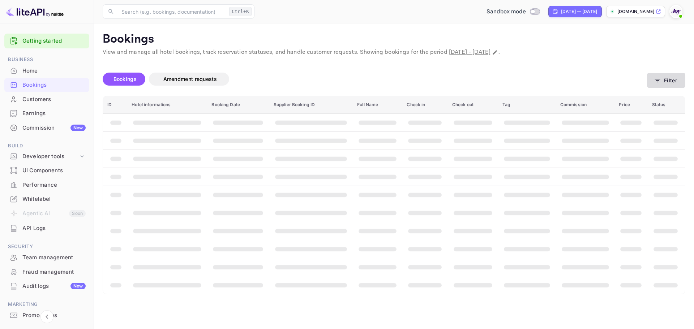
click at [670, 82] on button "Filter" at bounding box center [666, 80] width 38 height 15
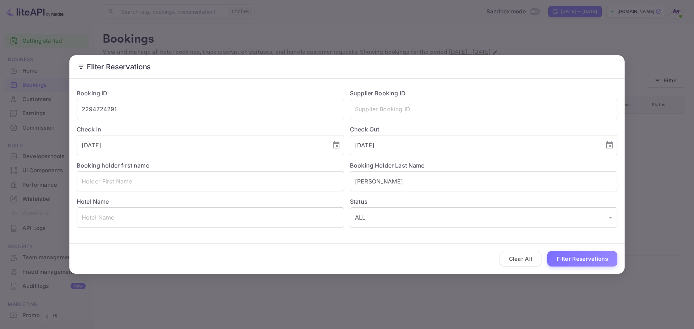
click at [567, 258] on button "Filter Reservations" at bounding box center [582, 259] width 70 height 16
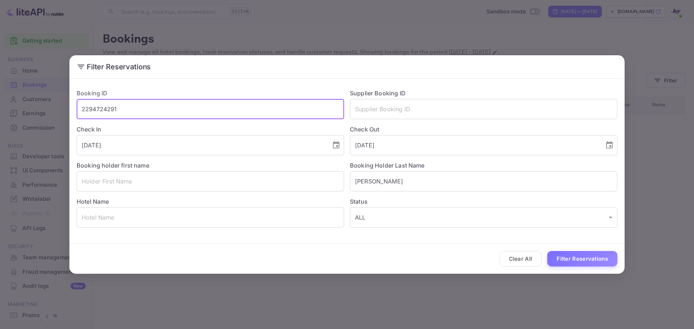
drag, startPoint x: 133, startPoint y: 106, endPoint x: 29, endPoint y: 103, distance: 104.4
click at [29, 103] on div "Filter Reservations Booking ID 2294724291 ​ Supplier Booking ID ​ Check In [DAT…" at bounding box center [347, 164] width 694 height 329
paste input "3321798516"
type input "3321798516"
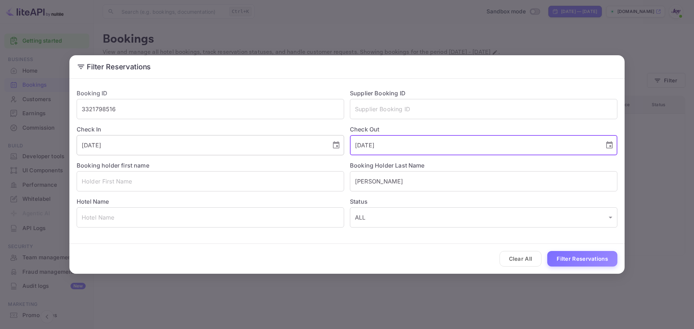
drag, startPoint x: 359, startPoint y: 151, endPoint x: 272, endPoint y: 144, distance: 87.0
click at [288, 148] on div "Booking ID 3321798516 ​ Supplier Booking ID ​ Check In [DATE] ​ Check Out [DATE…" at bounding box center [344, 155] width 546 height 144
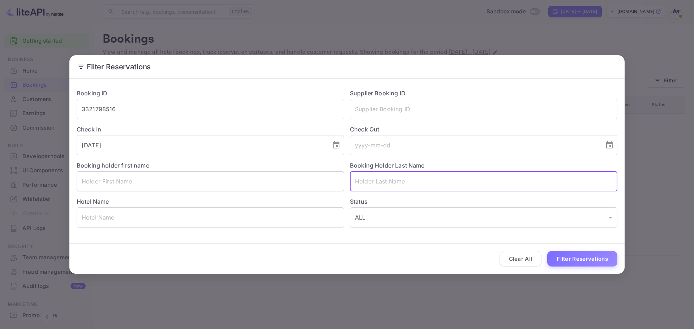
drag, startPoint x: 351, startPoint y: 185, endPoint x: 303, endPoint y: 185, distance: 48.0
click at [303, 185] on div "Booking ID 3321798516 ​ Supplier Booking ID ​ Check In [DATE] ​ Check Out ​ Boo…" at bounding box center [344, 155] width 546 height 144
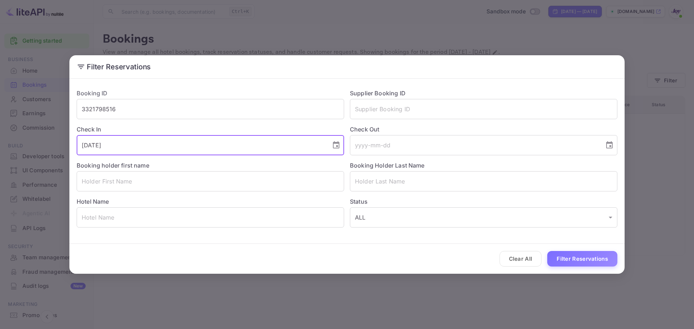
drag, startPoint x: 118, startPoint y: 142, endPoint x: 29, endPoint y: 144, distance: 88.5
click at [30, 144] on div "Filter Reservations Booking ID 3321798516 ​ Supplier Booking ID ​ Check In [DAT…" at bounding box center [347, 164] width 694 height 329
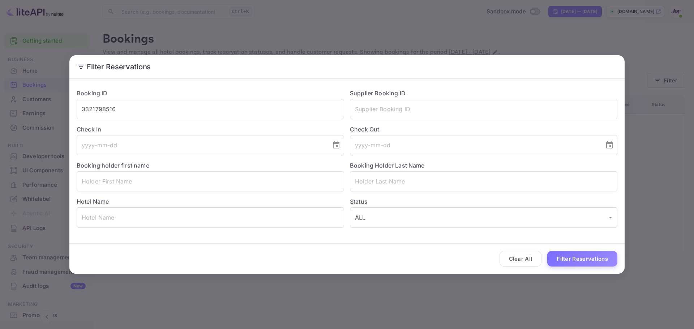
drag, startPoint x: 577, startPoint y: 246, endPoint x: 577, endPoint y: 250, distance: 3.6
click at [577, 246] on div "Clear All Filter Reservations" at bounding box center [346, 259] width 555 height 30
click at [579, 258] on button "Filter Reservations" at bounding box center [582, 259] width 70 height 16
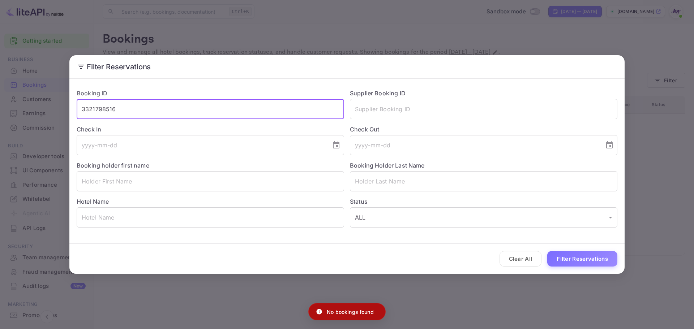
drag, startPoint x: 137, startPoint y: 112, endPoint x: 29, endPoint y: 98, distance: 108.9
click at [29, 98] on div "Filter Reservations Booking ID 3321798516 ​ Supplier Booking ID ​ Check In ​ Ch…" at bounding box center [347, 164] width 694 height 329
click at [384, 113] on input "text" at bounding box center [483, 109] width 267 height 20
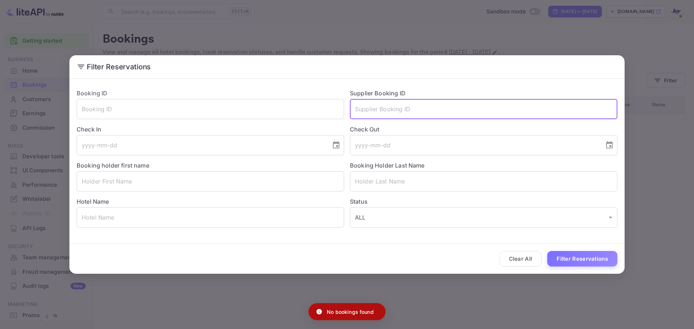
paste input "3321798516"
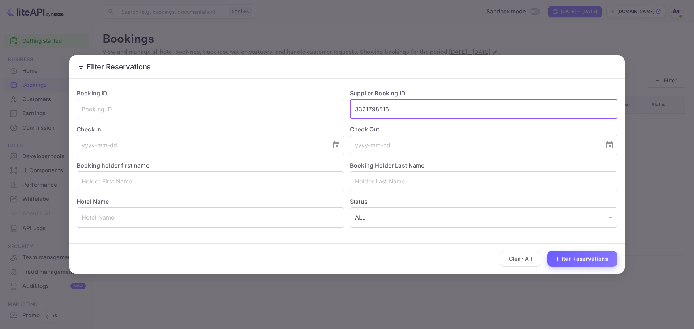
type input "3321798516"
click at [568, 253] on button "Filter Reservations" at bounding box center [582, 259] width 70 height 16
